Goal: Check status

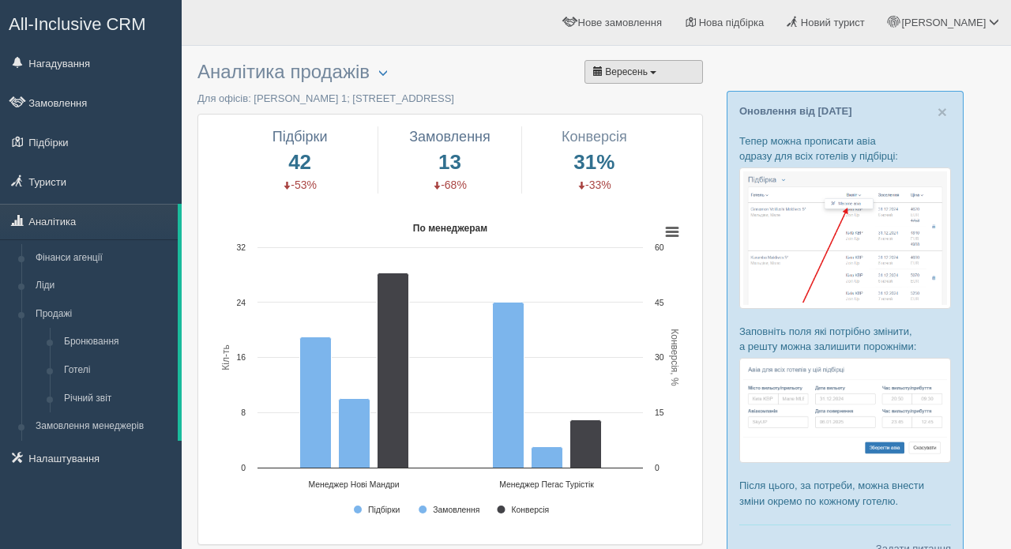
click at [659, 69] on button "Вересень" at bounding box center [644, 72] width 119 height 24
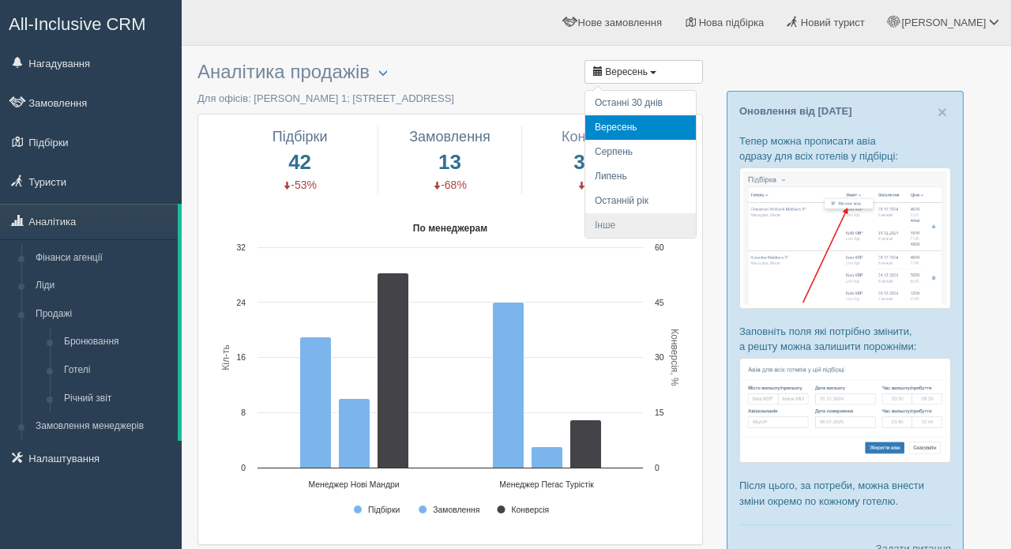
click at [619, 221] on li "Інше" at bounding box center [640, 225] width 111 height 24
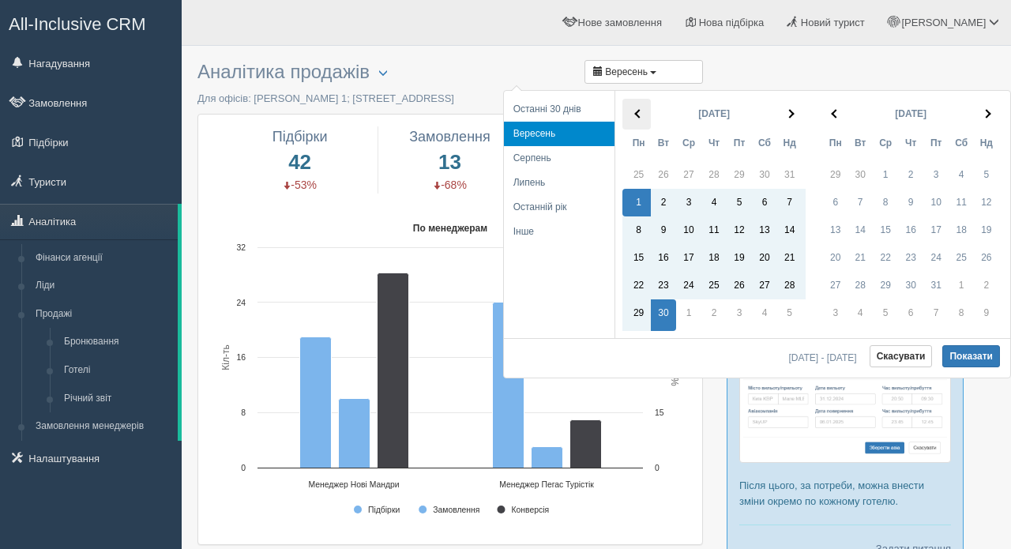
click at [636, 114] on span at bounding box center [638, 113] width 9 height 9
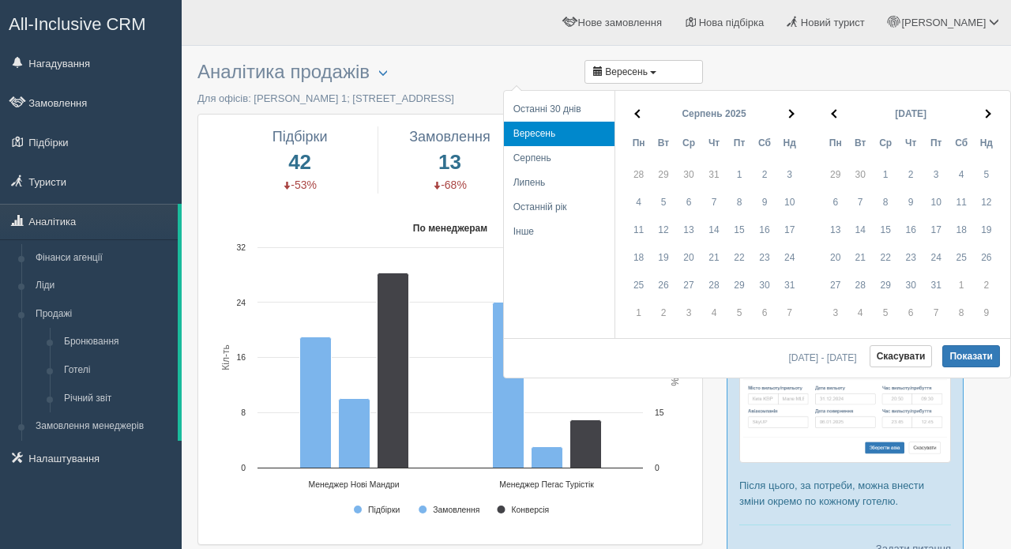
click at [636, 114] on span at bounding box center [638, 113] width 9 height 9
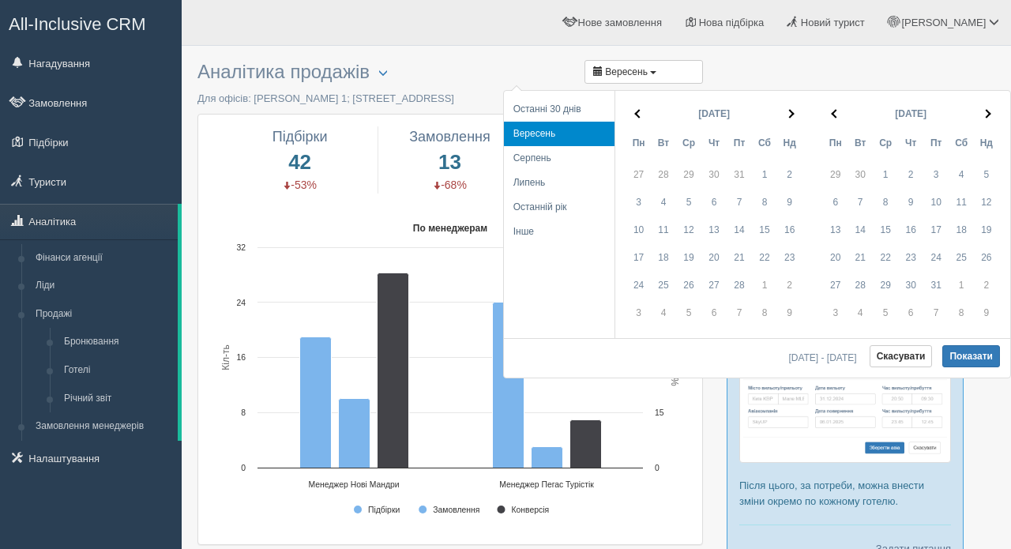
click at [636, 114] on span at bounding box center [638, 113] width 9 height 9
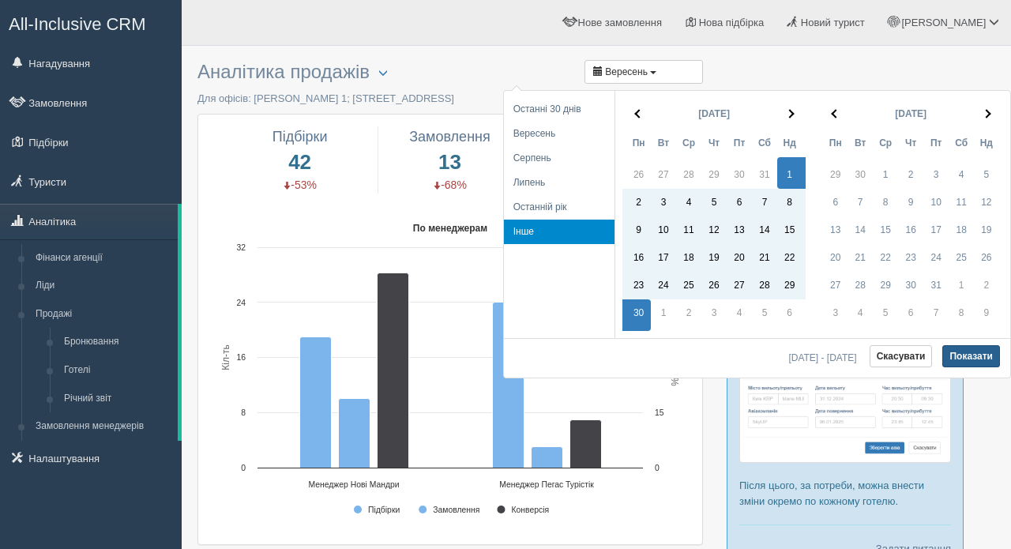
click at [967, 358] on button "Показати" at bounding box center [972, 356] width 58 height 22
